Goal: Task Accomplishment & Management: Manage account settings

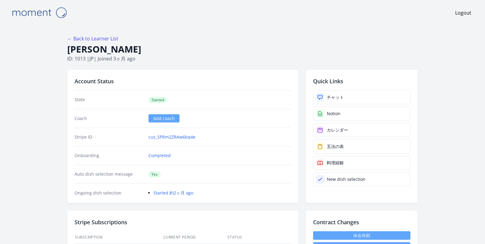
scroll to position [128, 0]
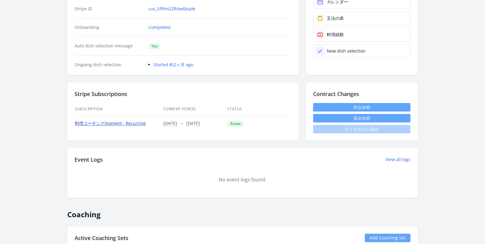
click at [118, 124] on link "料理コーチングmoment - Recurring" at bounding box center [110, 124] width 71 height 6
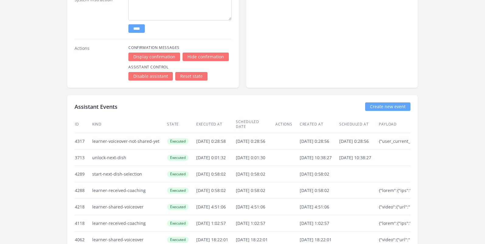
scroll to position [1050, 0]
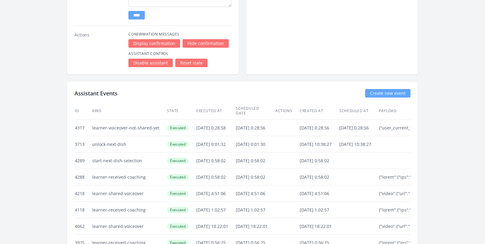
click at [134, 66] on link "Disable assistant" at bounding box center [150, 63] width 44 height 9
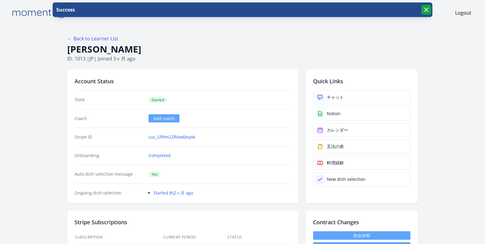
click at [430, 12] on icon "button" at bounding box center [426, 9] width 7 height 7
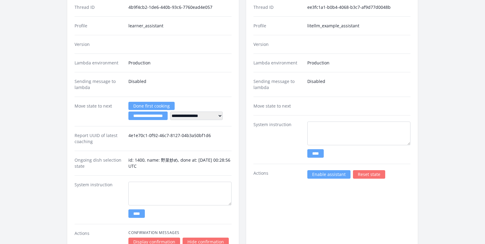
scroll to position [971, 0]
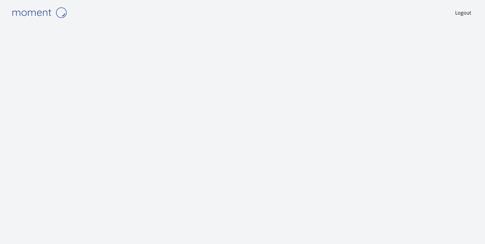
scroll to position [0, 0]
